Goal: Transaction & Acquisition: Purchase product/service

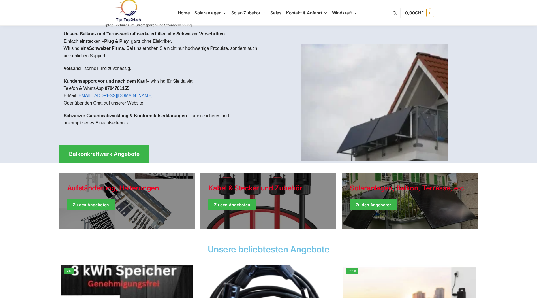
click at [186, 15] on link at bounding box center [147, 10] width 89 height 23
drag, startPoint x: 488, startPoint y: 4, endPoint x: 503, endPoint y: 228, distance: 225.1
click at [503, 228] on section "Aufständerung, Halterungen Zu den Angeboten Kabel & Stecker und Zubehör Zu den …" at bounding box center [268, 202] width 537 height 79
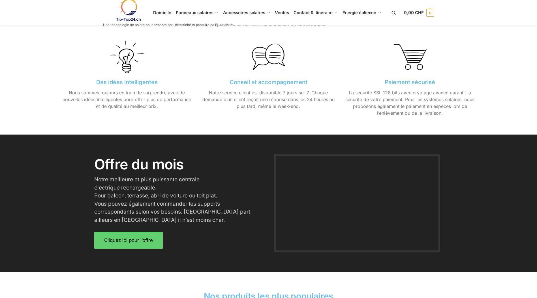
scroll to position [622, 0]
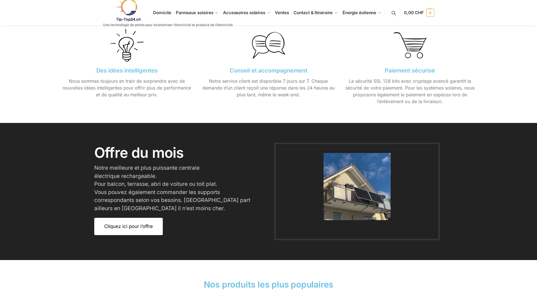
click at [132, 224] on span "Cliquez ici pour l’offre" at bounding box center [128, 226] width 49 height 5
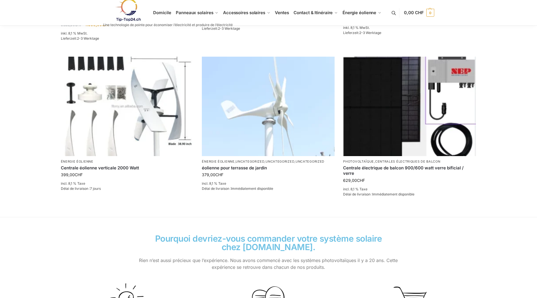
scroll to position [368, 0]
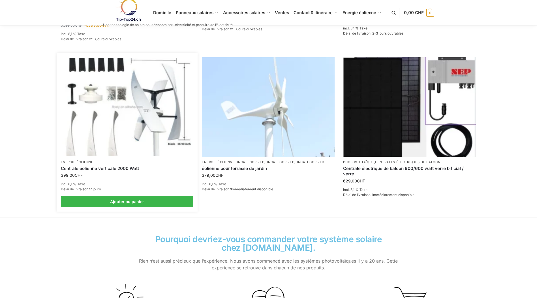
click at [109, 131] on img at bounding box center [127, 107] width 130 height 98
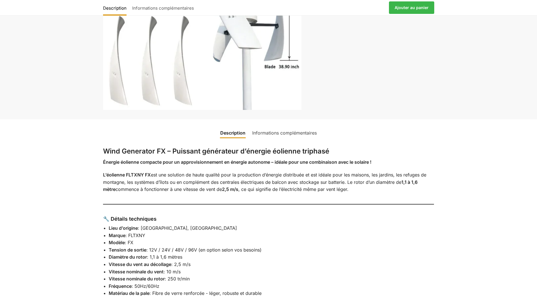
scroll to position [119, 0]
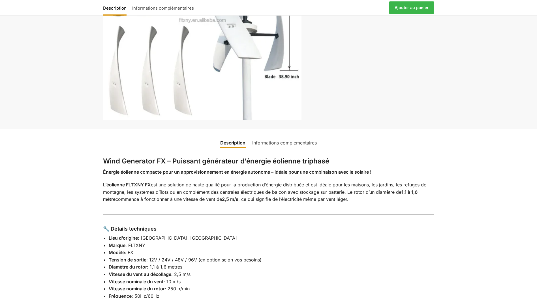
click at [283, 144] on link "Informations complémentaires" at bounding box center [284, 143] width 71 height 14
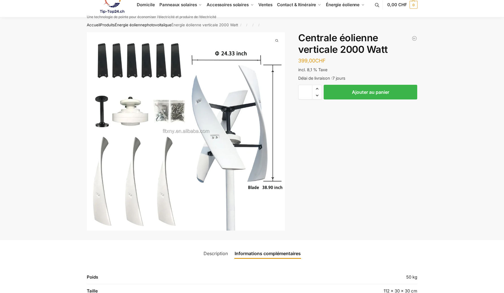
scroll to position [0, 0]
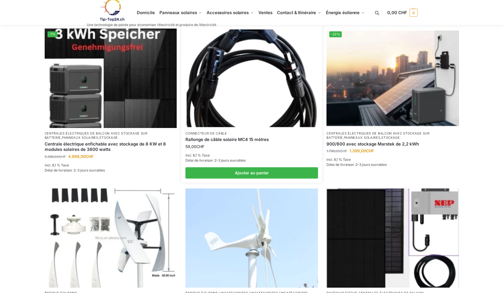
scroll to position [226, 0]
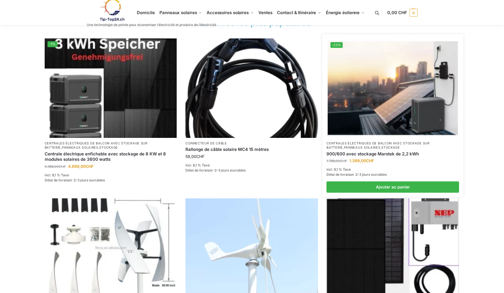
click at [380, 145] on link "Centrales électriques de balcon avec stockage sur batterie" at bounding box center [378, 145] width 103 height 8
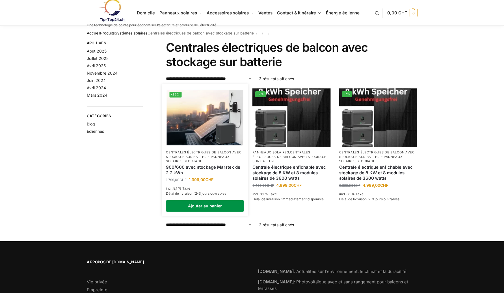
click at [209, 205] on link "Ajouter au panier" at bounding box center [205, 206] width 78 height 11
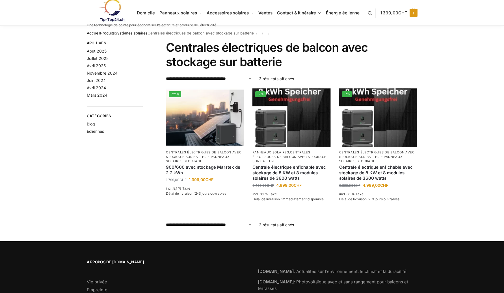
click at [395, 12] on span "1 399,00 CHF" at bounding box center [394, 12] width 27 height 5
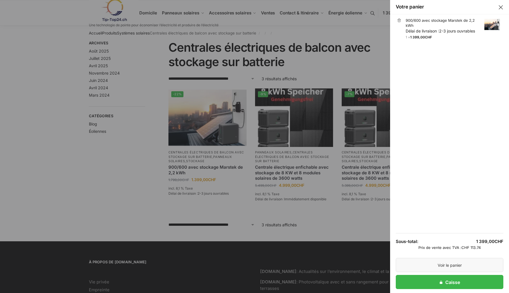
click at [443, 266] on link "Voir le panier" at bounding box center [449, 265] width 108 height 14
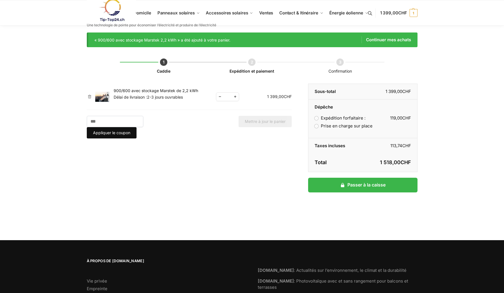
click at [137, 127] on button "Appliquer le coupon" at bounding box center [112, 132] width 50 height 11
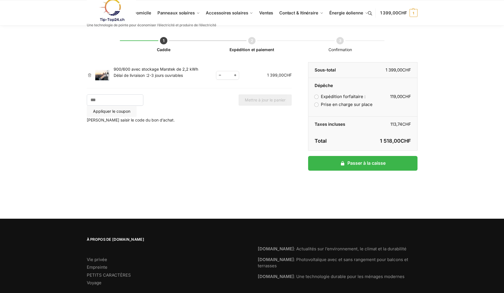
click at [124, 101] on input "Gutschein:" at bounding box center [115, 99] width 57 height 11
click at [137, 106] on button "Appliquer le coupon" at bounding box center [112, 111] width 50 height 11
click at [412, 15] on span "1" at bounding box center [414, 13] width 8 height 8
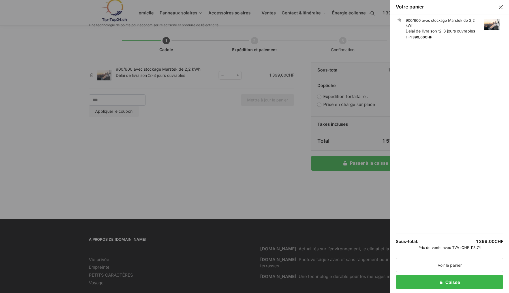
click at [497, 6] on button "Fermer le tiroir" at bounding box center [500, 7] width 7 height 7
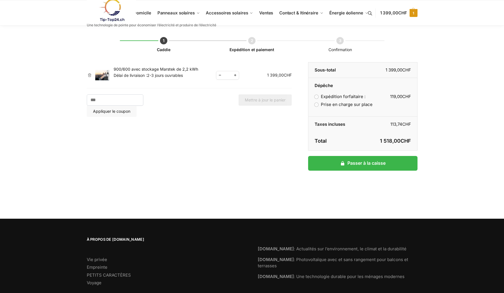
click at [391, 14] on span "1 399,00 CHF" at bounding box center [394, 12] width 27 height 5
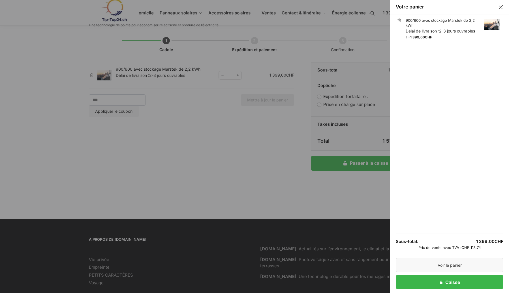
click at [442, 265] on link "Voir le panier" at bounding box center [449, 265] width 108 height 14
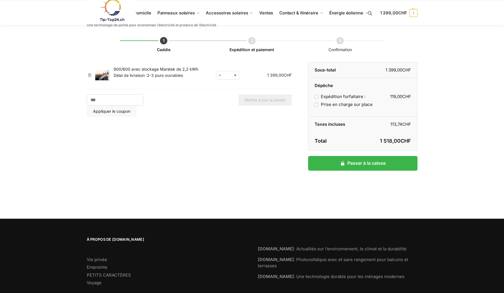
click at [235, 76] on span "Augmenter la quantité" at bounding box center [235, 75] width 7 height 7
click at [220, 76] on span "Réduire la quantité" at bounding box center [219, 75] width 7 height 7
type input "*"
click at [218, 156] on div "Caddie Expédition et paiement Confirmation Artikel entfernen Vorschaubild Produ…" at bounding box center [252, 116] width 331 height 180
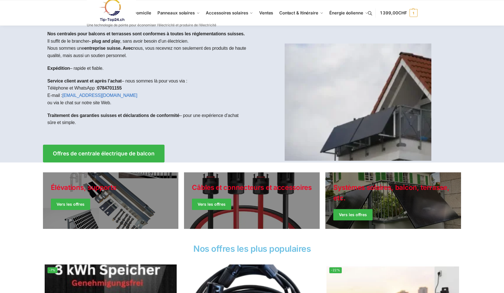
drag, startPoint x: 392, startPoint y: 13, endPoint x: 386, endPoint y: 13, distance: 6.2
click at [386, 13] on span "1 399,00 CHF" at bounding box center [394, 12] width 27 height 5
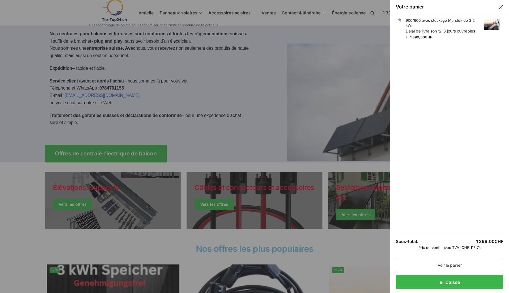
click at [397, 20] on link "×" at bounding box center [399, 20] width 4 height 4
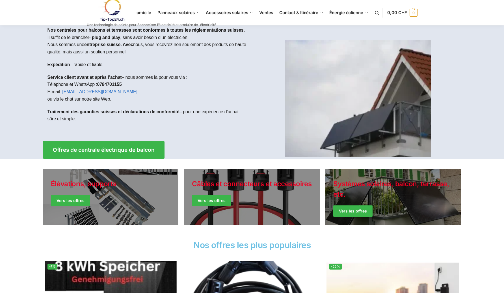
scroll to position [57, 0]
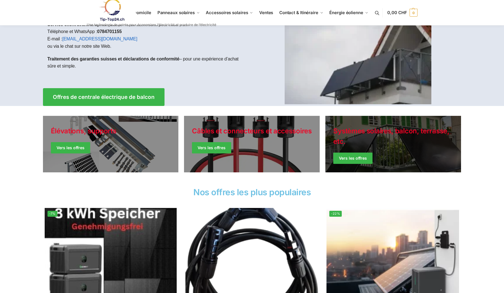
click at [366, 159] on link "Vestes d’hiver" at bounding box center [394, 144] width 136 height 57
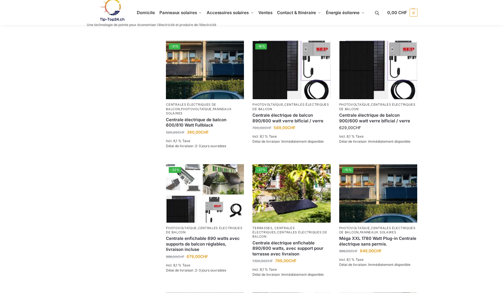
scroll to position [255, 0]
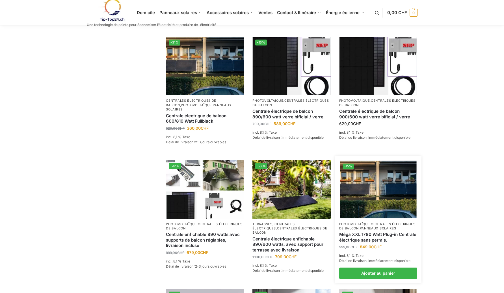
click at [378, 232] on link "Méga XXL 1780 Watt Plug-in Centrale électrique sans permis." at bounding box center [378, 237] width 78 height 11
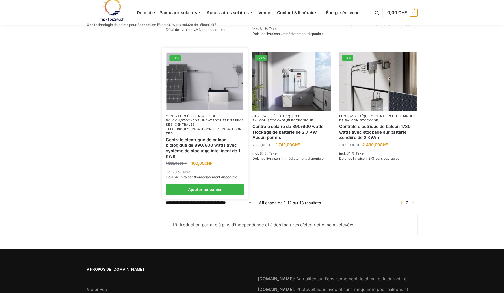
scroll to position [502, 0]
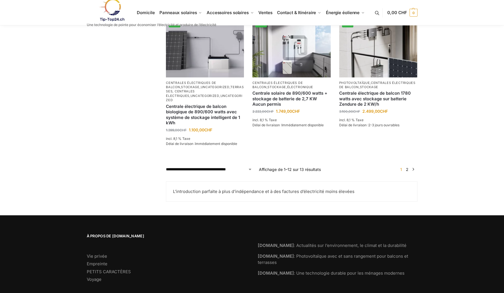
click at [409, 167] on link "2" at bounding box center [407, 169] width 5 height 5
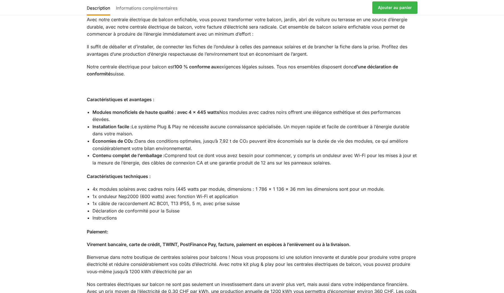
scroll to position [396, 0]
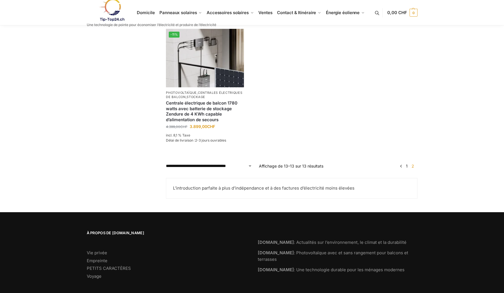
scroll to position [136, 0]
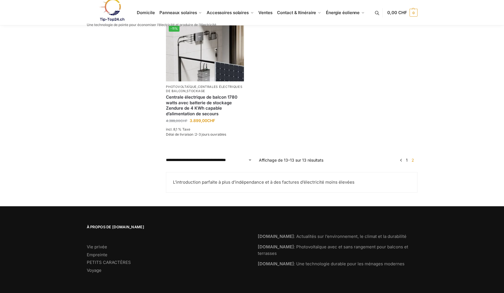
click at [402, 161] on link "←" at bounding box center [401, 160] width 4 height 6
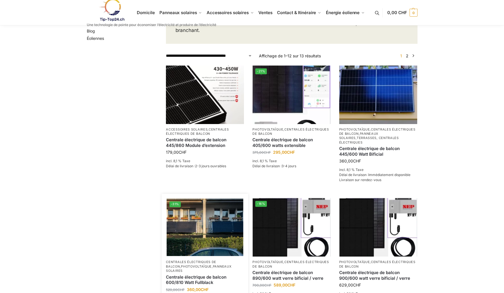
scroll to position [93, 0]
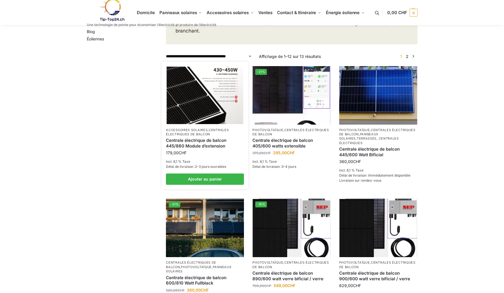
click at [200, 146] on link "Centrale électrique de balcon 445/860 Module d’extension" at bounding box center [205, 143] width 78 height 11
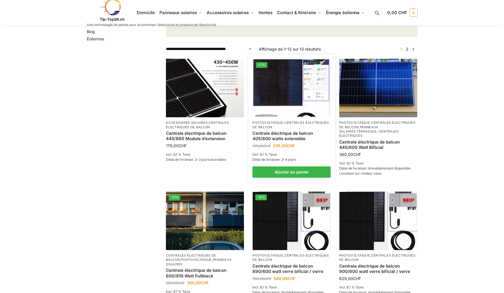
click at [290, 142] on link "Centrale électrique de balcon 405/600 watts extensible" at bounding box center [292, 136] width 78 height 11
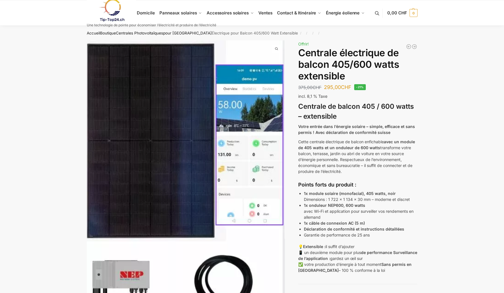
click at [151, 14] on link at bounding box center [152, 10] width 130 height 23
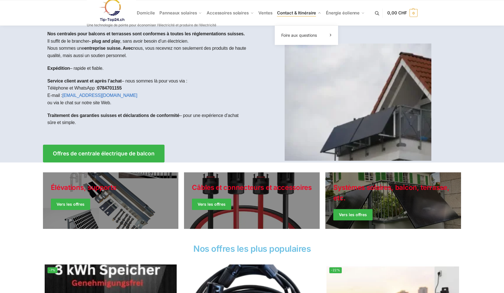
click at [301, 14] on span "Contact & Itinéraire" at bounding box center [296, 12] width 39 height 5
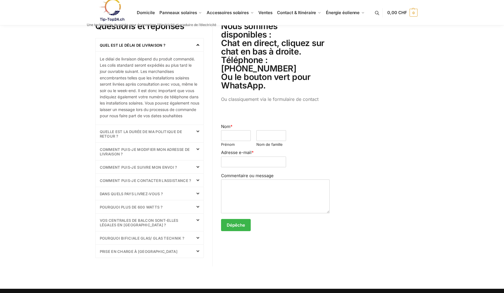
scroll to position [226, 0]
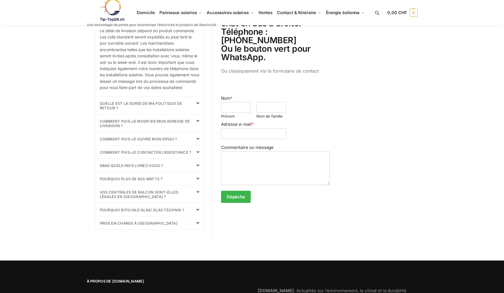
click at [160, 229] on div "Prise en charge à Laupen" at bounding box center [150, 223] width 108 height 13
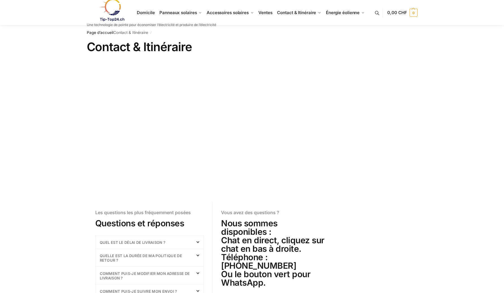
scroll to position [0, 0]
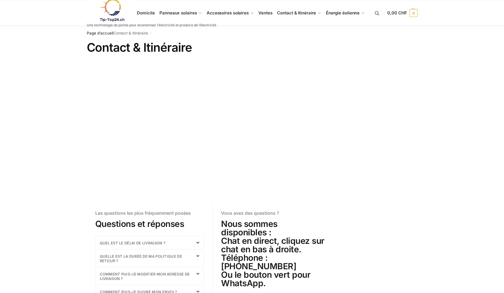
click at [42, 47] on div "Page d’accueil Contact & Itinéraire / Contact & Itinéraire Les questions les pl…" at bounding box center [252, 240] width 504 height 428
click at [350, 36] on span "Blog sur l’énergie solaire" at bounding box center [363, 35] width 45 height 5
click at [266, 15] on span "Ventes" at bounding box center [266, 12] width 14 height 5
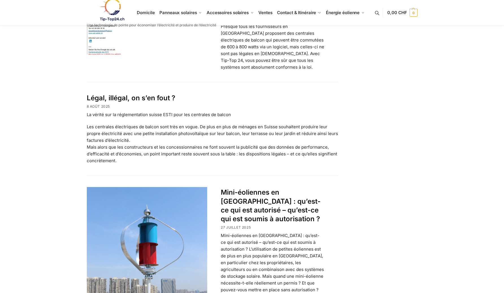
scroll to position [113, 0]
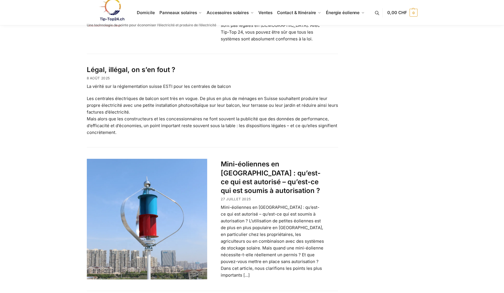
click at [124, 66] on link "Légal, illégal, on s’en fout ?" at bounding box center [131, 70] width 89 height 8
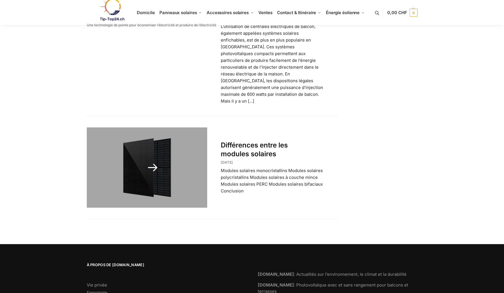
scroll to position [963, 0]
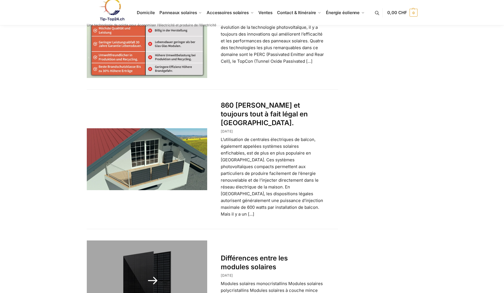
click at [248, 254] on link "Différences entre les modules solaires" at bounding box center [254, 262] width 67 height 17
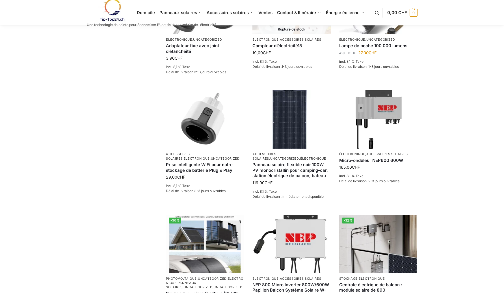
scroll to position [72, 0]
